Goal: Task Accomplishment & Management: Manage account settings

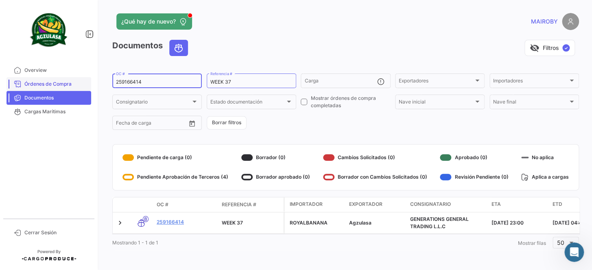
click at [72, 80] on mat-sidenav-container "Overview Órdenes de Compra Documentos Cargas Marítimas Cerrar Sesión ¿Qué hay d…" at bounding box center [296, 135] width 592 height 270
type input "GQL0413662"
click at [293, 126] on form "GQL0413662 OC # WEEK 37 Referencia # Carga Exportadores Exportadores Importador…" at bounding box center [345, 101] width 466 height 59
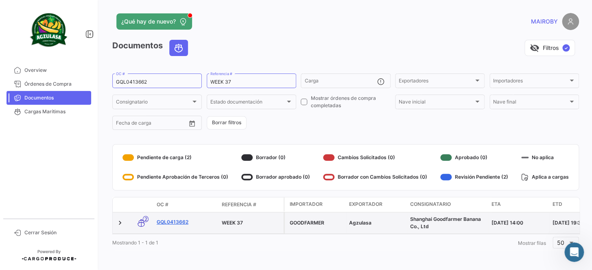
click at [181, 220] on link "GQL0413662" at bounding box center [186, 222] width 59 height 7
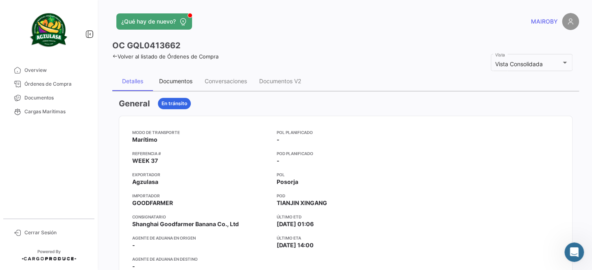
click at [180, 85] on div "Documentos" at bounding box center [176, 82] width 46 height 20
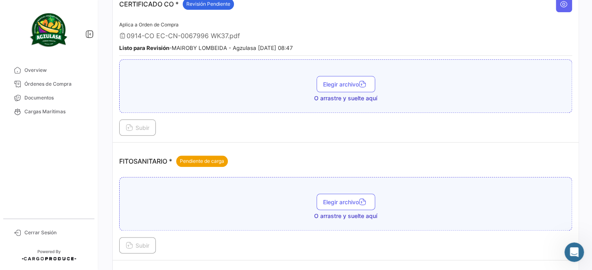
scroll to position [296, 0]
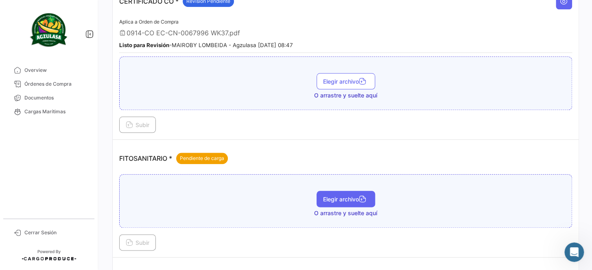
click at [338, 196] on span "Elegir archivo" at bounding box center [346, 199] width 46 height 7
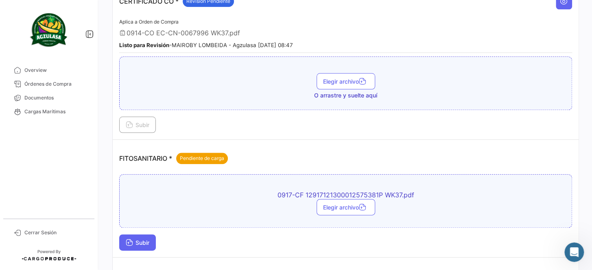
click at [152, 238] on button "Subir" at bounding box center [137, 243] width 37 height 16
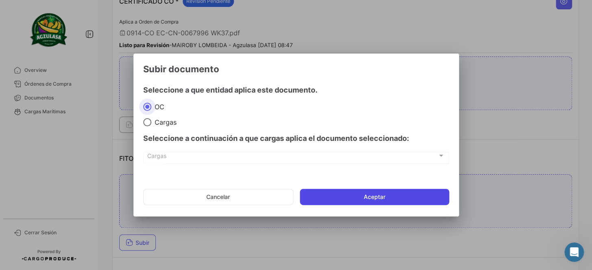
click at [347, 202] on button "Aceptar" at bounding box center [374, 197] width 149 height 16
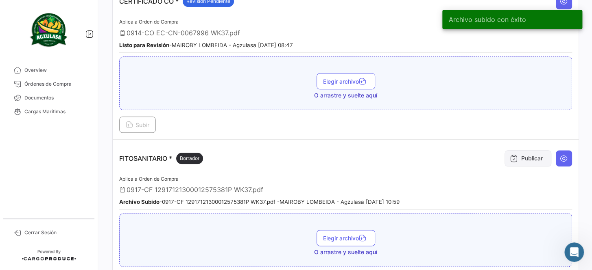
click at [509, 159] on button "Publicar" at bounding box center [527, 158] width 47 height 16
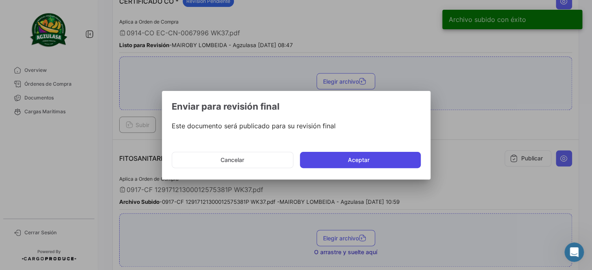
click at [379, 163] on button "Aceptar" at bounding box center [360, 160] width 121 height 16
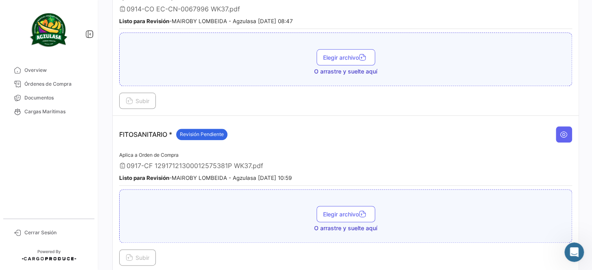
scroll to position [333, 0]
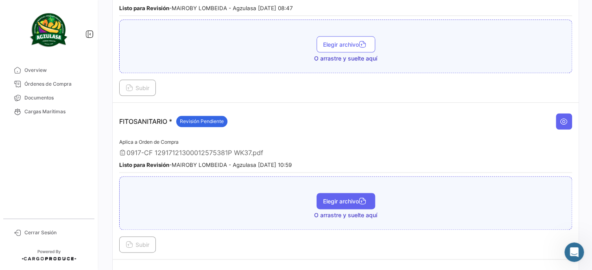
click at [349, 198] on span "Elegir archivo" at bounding box center [346, 201] width 46 height 7
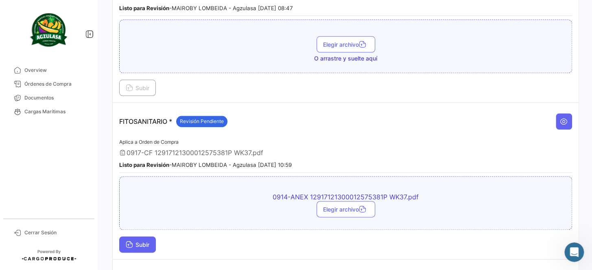
click at [142, 237] on button "Subir" at bounding box center [137, 245] width 37 height 16
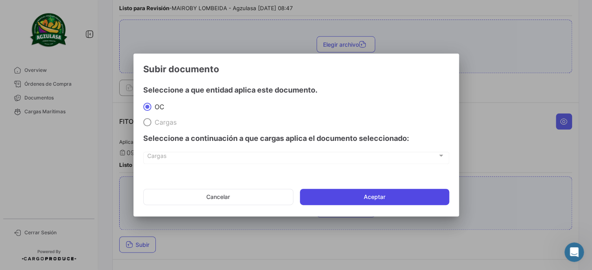
click at [375, 199] on button "Aceptar" at bounding box center [374, 197] width 149 height 16
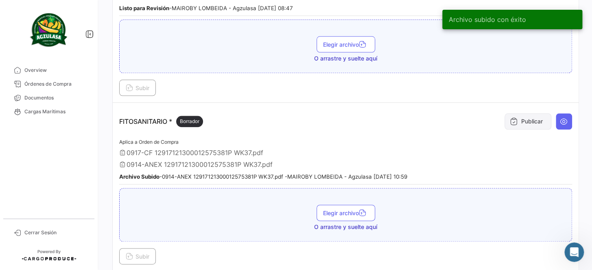
click at [516, 119] on button "Publicar" at bounding box center [527, 121] width 47 height 16
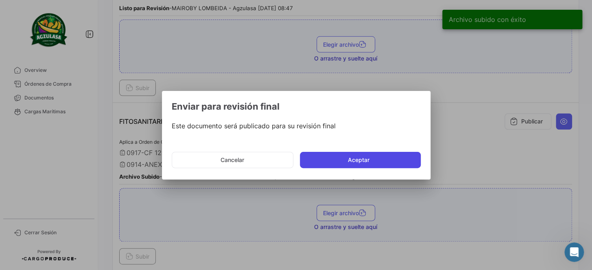
click at [365, 155] on button "Aceptar" at bounding box center [360, 160] width 121 height 16
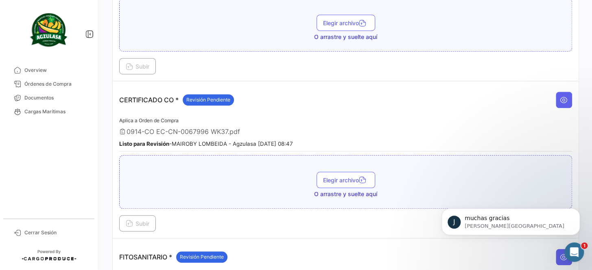
scroll to position [379, 0]
click at [54, 99] on span "Documentos" at bounding box center [55, 97] width 63 height 7
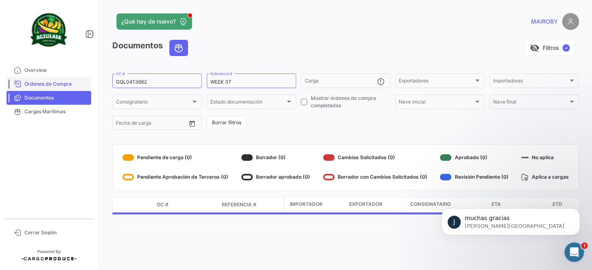
drag, startPoint x: 174, startPoint y: 85, endPoint x: 44, endPoint y: 88, distance: 129.3
click at [44, 88] on mat-sidenav-container "Overview Órdenes de Compra Documentos Cargas Marítimas Cerrar Sesión ¿Qué hay d…" at bounding box center [296, 135] width 592 height 270
click at [134, 85] on div "GQL0413662 OC #" at bounding box center [157, 80] width 82 height 16
drag, startPoint x: 147, startPoint y: 81, endPoint x: 97, endPoint y: 84, distance: 50.5
click at [97, 84] on mat-sidenav-container "Overview Órdenes de Compra Documentos Cargas Marítimas Cerrar Sesión ¿Qué hay d…" at bounding box center [296, 135] width 592 height 270
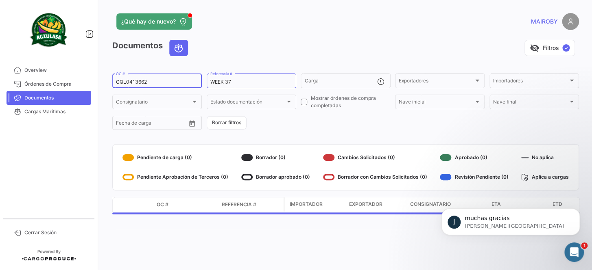
paste input "70"
type input "GQL0413670"
click at [305, 123] on form "GQL0413670 OC # WEEK 37 Referencia # Carga Exportadores Exportadores Importador…" at bounding box center [345, 101] width 466 height 59
click at [576, 247] on icon "Abrir Intercom Messenger" at bounding box center [572, 251] width 13 height 13
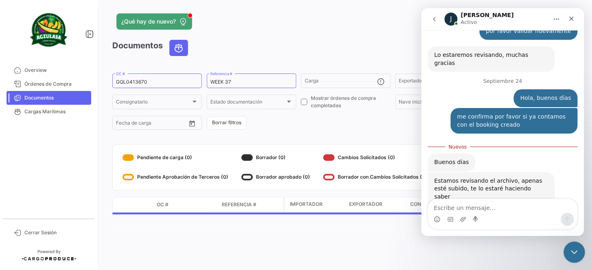
scroll to position [392, 0]
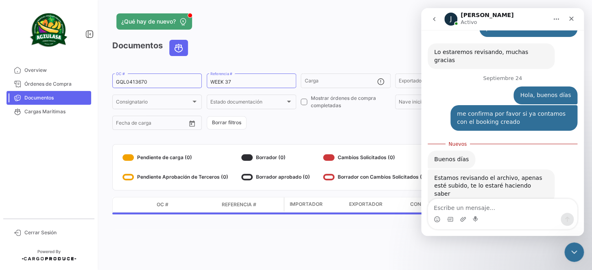
click at [388, 236] on div "¿Qué hay de nuevo? MAIROBY Documentos visibility_off Filtros ✓ GQL0413670 OC # …" at bounding box center [345, 135] width 492 height 270
click at [567, 19] on div "Cerrar" at bounding box center [571, 18] width 15 height 15
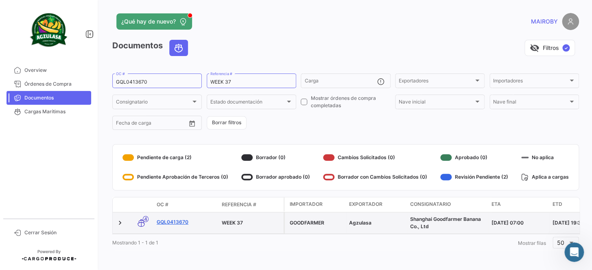
click at [174, 219] on link "GQL0413670" at bounding box center [186, 222] width 59 height 7
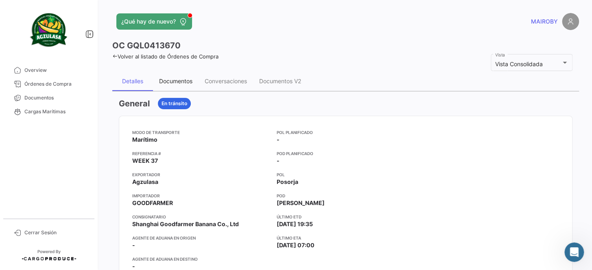
click at [189, 82] on div "Documentos" at bounding box center [175, 81] width 33 height 7
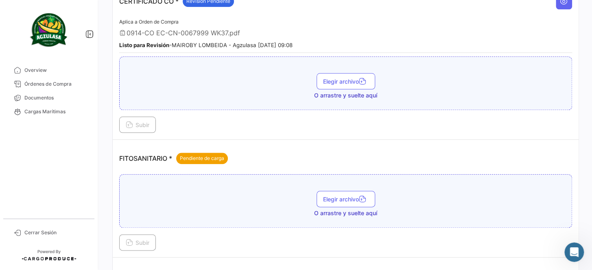
scroll to position [259, 0]
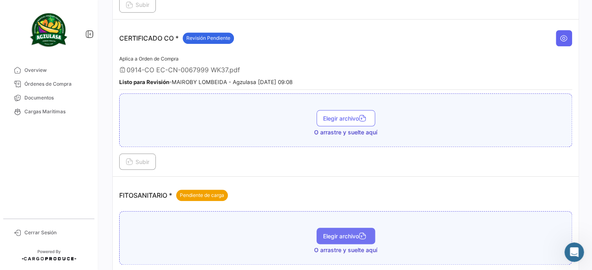
click at [336, 228] on button "Elegir archivo" at bounding box center [345, 236] width 59 height 16
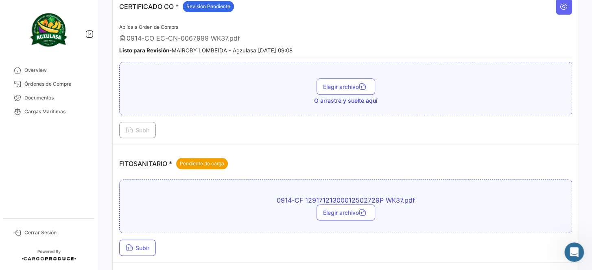
scroll to position [333, 0]
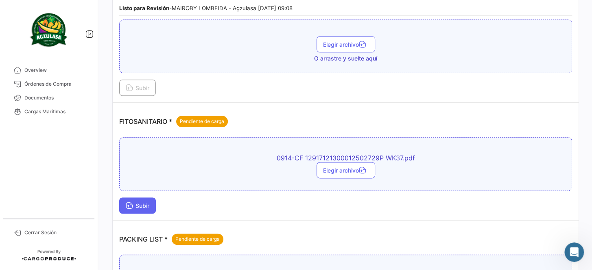
click at [148, 203] on span "Subir" at bounding box center [138, 206] width 24 height 7
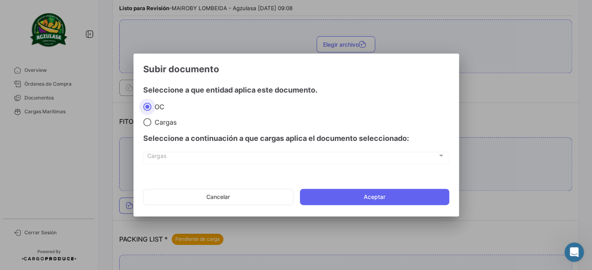
click at [357, 187] on mat-dialog-actions "Cancelar Aceptar" at bounding box center [296, 197] width 306 height 28
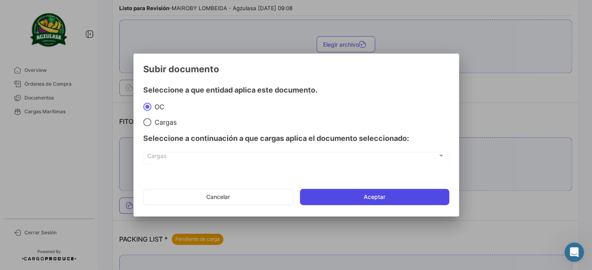
click at [358, 193] on button "Aceptar" at bounding box center [374, 197] width 149 height 16
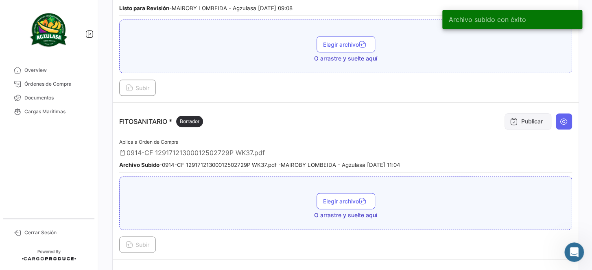
click at [505, 123] on button "Publicar" at bounding box center [527, 121] width 47 height 16
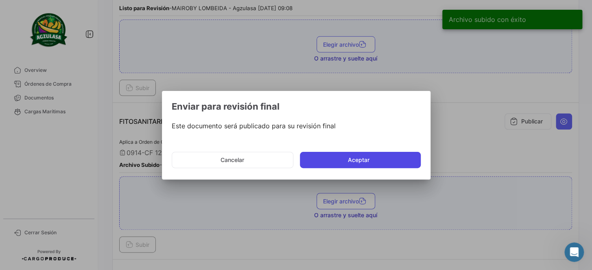
click at [401, 159] on button "Aceptar" at bounding box center [360, 160] width 121 height 16
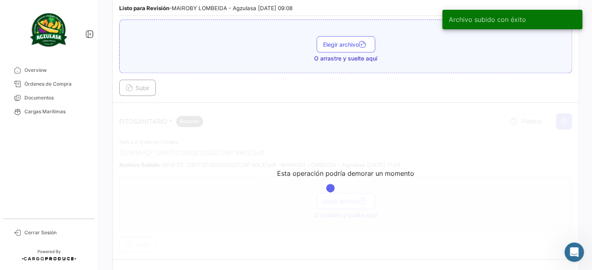
scroll to position [370, 0]
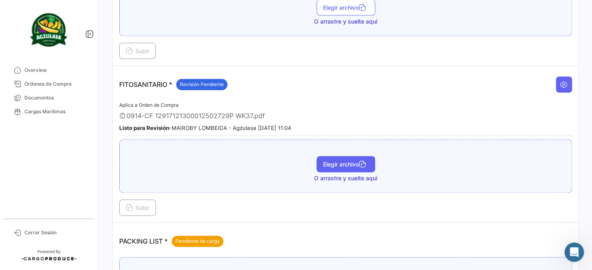
click at [351, 165] on button "Elegir archivo" at bounding box center [345, 164] width 59 height 16
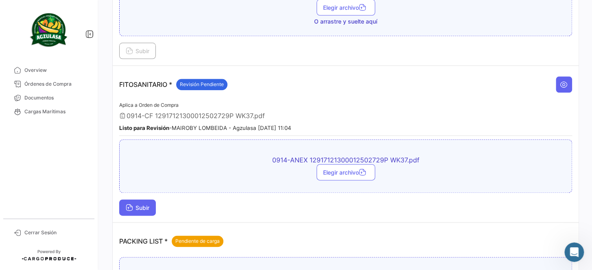
click at [146, 205] on span "Subir" at bounding box center [138, 208] width 24 height 7
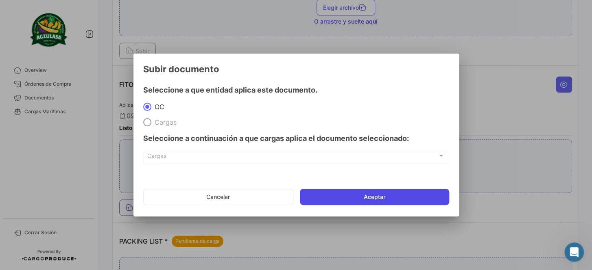
click at [408, 199] on button "Aceptar" at bounding box center [374, 197] width 149 height 16
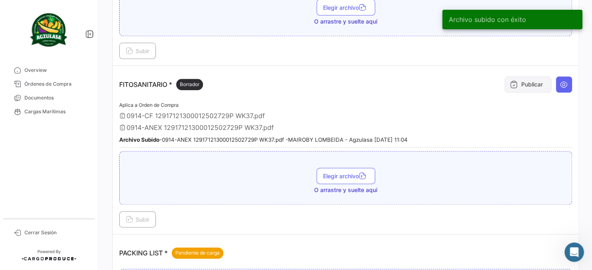
click at [520, 81] on button "Publicar" at bounding box center [527, 84] width 47 height 16
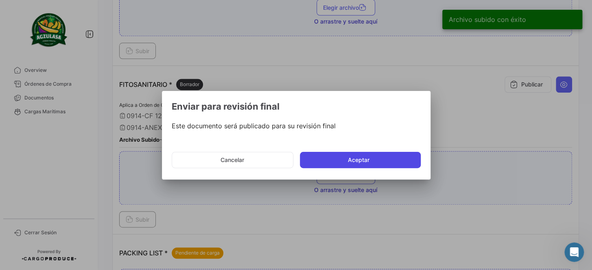
click at [338, 162] on button "Aceptar" at bounding box center [360, 160] width 121 height 16
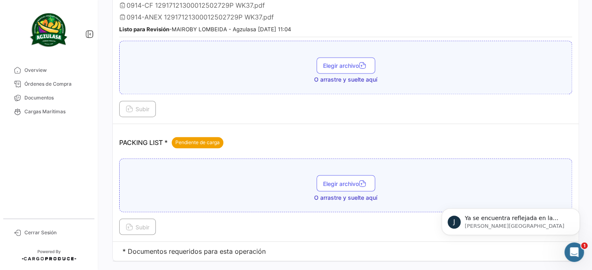
scroll to position [0, 0]
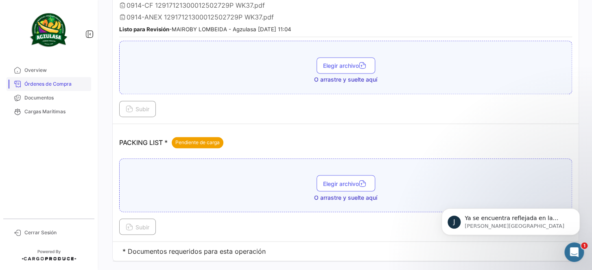
drag, startPoint x: 59, startPoint y: 93, endPoint x: 63, endPoint y: 90, distance: 4.3
click at [59, 93] on link "Documentos" at bounding box center [49, 98] width 85 height 14
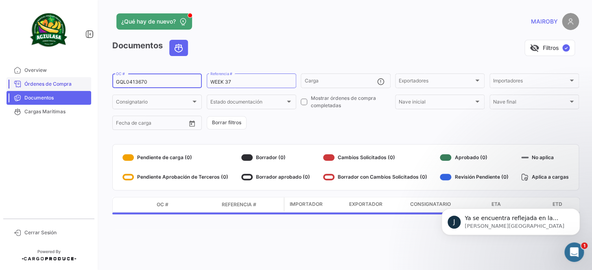
drag, startPoint x: 158, startPoint y: 81, endPoint x: 81, endPoint y: 83, distance: 77.3
click at [79, 83] on mat-sidenav-container "Overview Órdenes de Compra Documentos Cargas Marítimas Cerrar Sesión ¿Qué hay d…" at bounding box center [296, 135] width 592 height 270
paste input "642953172"
type input "6429531720"
click at [289, 54] on div "visibility_off Filtros ✓" at bounding box center [386, 48] width 384 height 16
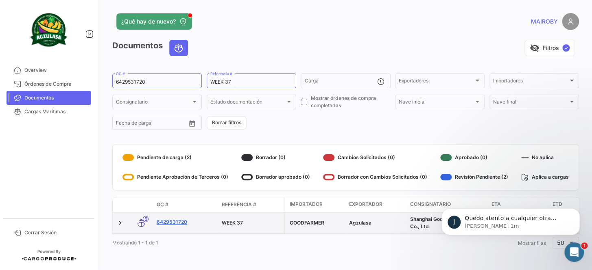
click at [168, 220] on link "6429531720" at bounding box center [186, 222] width 59 height 7
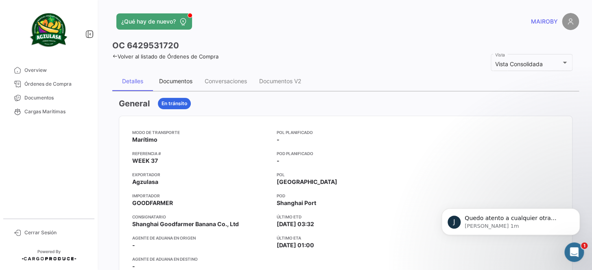
click at [186, 80] on div "Documentos" at bounding box center [175, 81] width 33 height 7
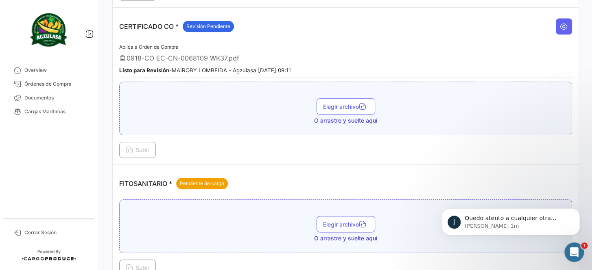
scroll to position [296, 0]
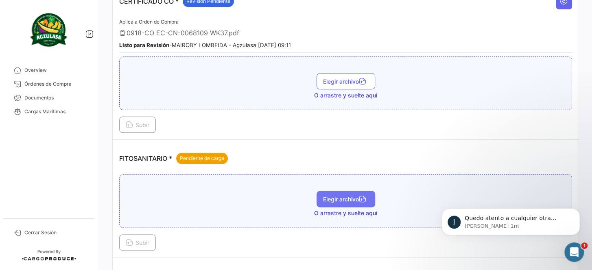
click at [330, 196] on span "Elegir archivo" at bounding box center [346, 199] width 46 height 7
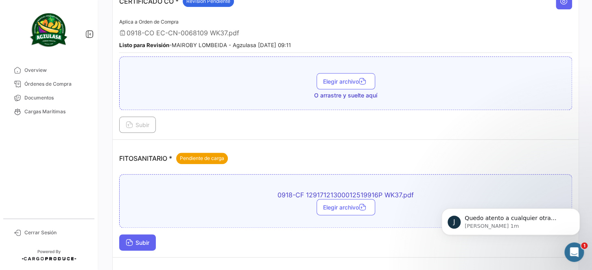
click at [138, 240] on span "Subir" at bounding box center [138, 243] width 24 height 7
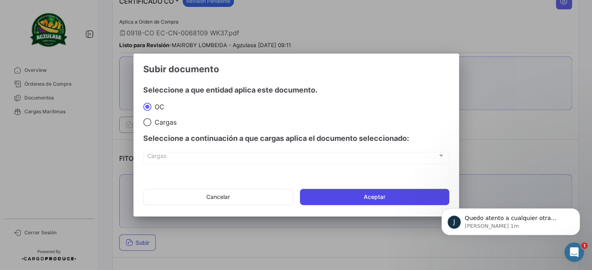
click at [364, 198] on button "Aceptar" at bounding box center [374, 197] width 149 height 16
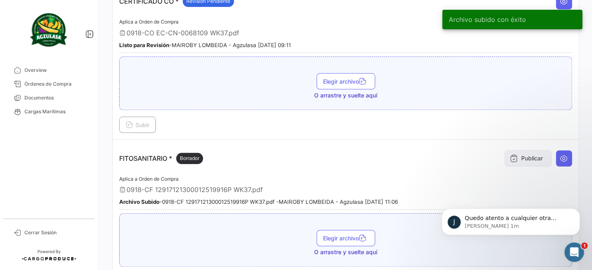
click at [510, 155] on icon at bounding box center [514, 159] width 8 height 8
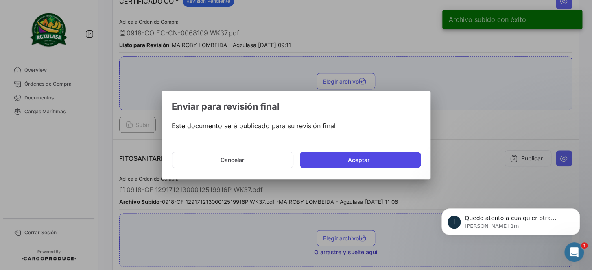
click at [360, 160] on button "Aceptar" at bounding box center [360, 160] width 121 height 16
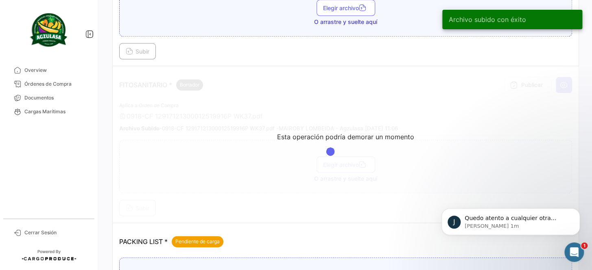
scroll to position [370, 0]
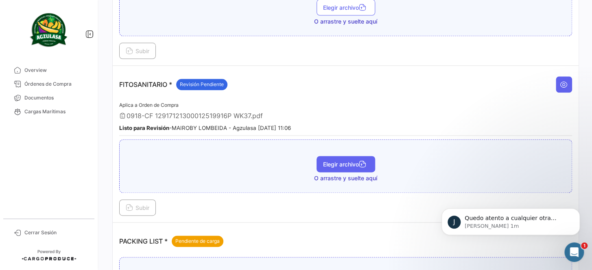
click at [344, 161] on span "Elegir archivo" at bounding box center [346, 164] width 46 height 7
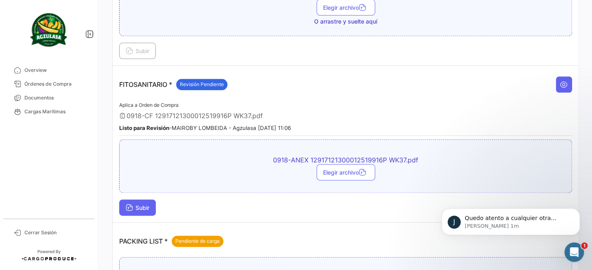
click at [143, 205] on span "Subir" at bounding box center [138, 208] width 24 height 7
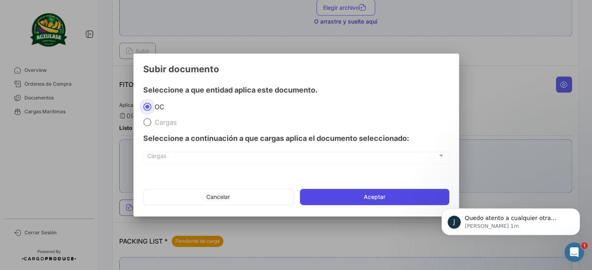
click at [359, 198] on button "Aceptar" at bounding box center [374, 197] width 149 height 16
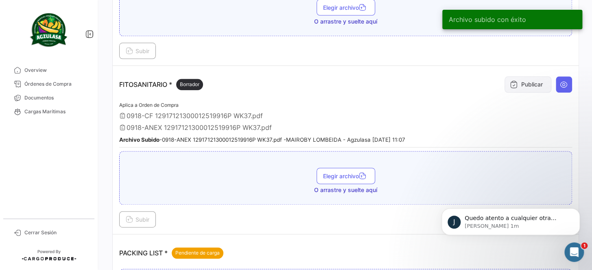
click at [520, 76] on button "Publicar" at bounding box center [527, 84] width 47 height 16
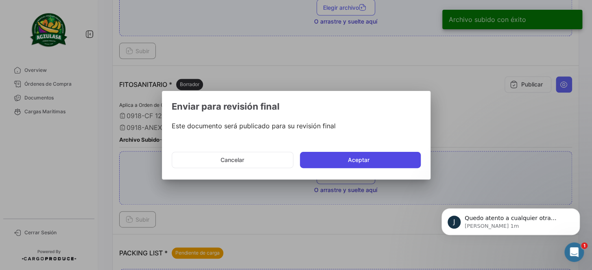
click at [366, 155] on button "Aceptar" at bounding box center [360, 160] width 121 height 16
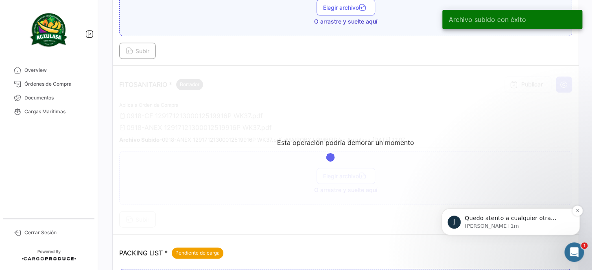
click at [488, 221] on p "Quedo atento a cualquier otra consulta que surja, muchas gracias" at bounding box center [516, 219] width 105 height 8
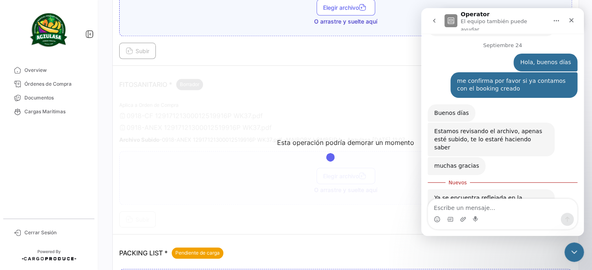
scroll to position [437, 0]
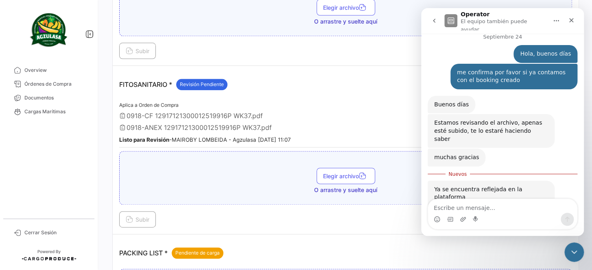
click at [474, 203] on textarea "Escribe un mensaje..." at bounding box center [502, 206] width 149 height 14
type textarea "r"
type textarea "Recibido, gracias por su ayuda"
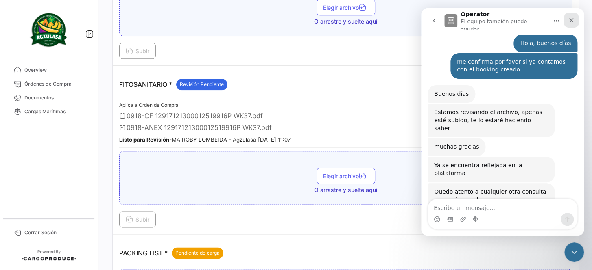
drag, startPoint x: 570, startPoint y: 20, endPoint x: 983, endPoint y: 37, distance: 413.5
click at [570, 20] on icon "Cerrar" at bounding box center [571, 20] width 7 height 7
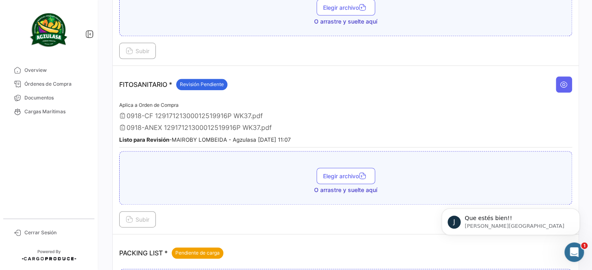
scroll to position [472, 0]
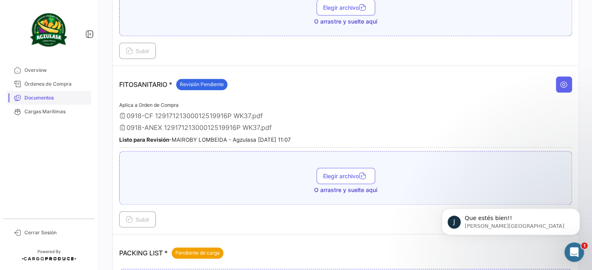
click at [53, 100] on span "Documentos" at bounding box center [55, 97] width 63 height 7
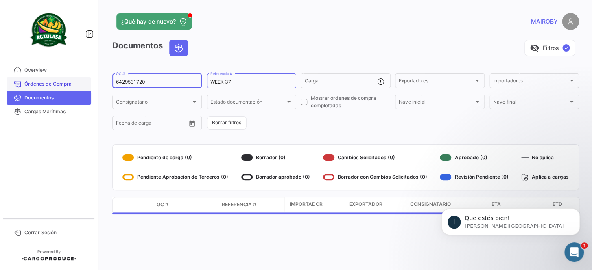
drag, startPoint x: 152, startPoint y: 81, endPoint x: 89, endPoint y: 86, distance: 62.8
click at [89, 86] on mat-sidenav-container "Overview Órdenes de Compra Documentos Cargas Marítimas Cerrar Sesión ¿Qué hay d…" at bounding box center [296, 135] width 592 height 270
paste input "BKECGYE0004998"
type input "BKECGYE0004998"
click at [286, 126] on form "BKECGYE0004998 OC # WEEK 37 Referencia # Carga Exportadores Exportadores Import…" at bounding box center [345, 101] width 466 height 59
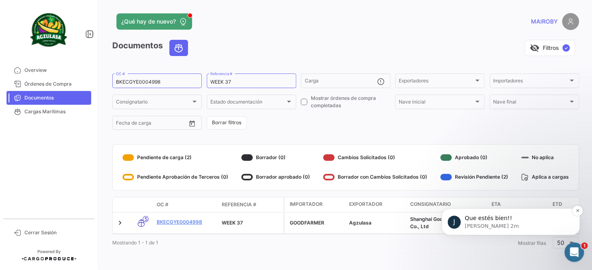
click at [493, 216] on p "Que estés bien!!" at bounding box center [516, 219] width 105 height 8
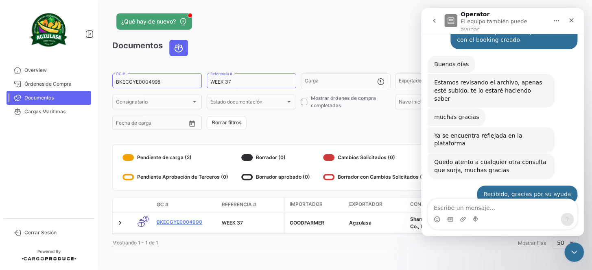
scroll to position [486, 0]
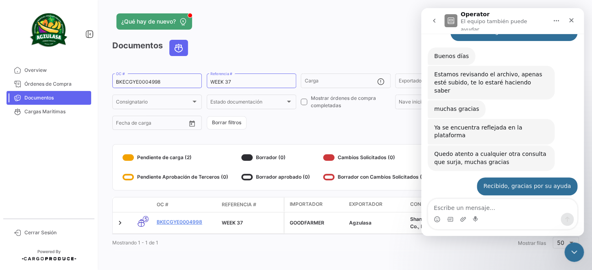
click at [483, 209] on textarea "Escribe un mensaje..." at bounding box center [502, 206] width 149 height 14
type textarea "g"
type textarea "Gracias igualmente"
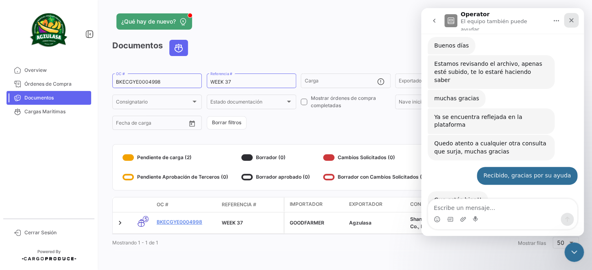
drag, startPoint x: 571, startPoint y: 20, endPoint x: 989, endPoint y: 31, distance: 417.4
click at [571, 20] on icon "Cerrar" at bounding box center [571, 20] width 7 height 7
